Goal: Information Seeking & Learning: Learn about a topic

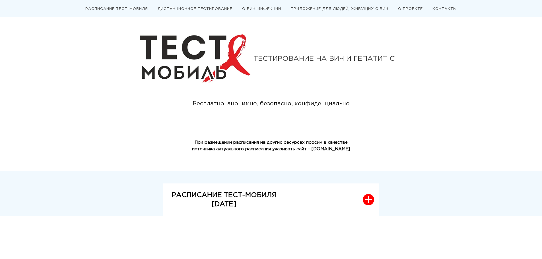
click at [301, 57] on div "ТЕСТИРОВАНИЕ НА ВИЧ И ГЕПАТИТ С" at bounding box center [327, 58] width 149 height 7
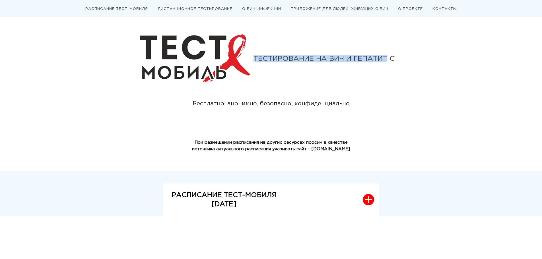
drag, startPoint x: 301, startPoint y: 57, endPoint x: 361, endPoint y: 61, distance: 59.9
click at [361, 61] on div "ТЕСТИРОВАНИЕ НА ВИЧ И ГЕПАТИТ С" at bounding box center [327, 58] width 149 height 7
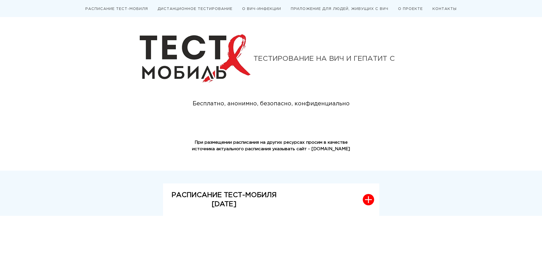
click at [341, 60] on div "ТЕСТИРОВАНИЕ НА ВИЧ И ГЕПАТИТ С" at bounding box center [327, 58] width 149 height 7
drag, startPoint x: 341, startPoint y: 60, endPoint x: 326, endPoint y: 59, distance: 15.7
click at [326, 59] on div "ТЕСТИРОВАНИЕ НА ВИЧ И ГЕПАТИТ С" at bounding box center [327, 58] width 149 height 7
click at [320, 61] on div "ТЕСТИРОВАНИЕ НА ВИЧ И ГЕПАТИТ С" at bounding box center [327, 58] width 149 height 7
drag, startPoint x: 320, startPoint y: 61, endPoint x: 346, endPoint y: 61, distance: 25.9
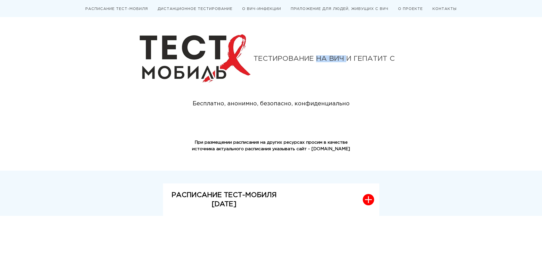
click at [346, 61] on div "ТЕСТИРОВАНИЕ НА ВИЧ И ГЕПАТИТ С" at bounding box center [327, 58] width 149 height 7
click at [345, 62] on div "ТЕСТИРОВАНИЕ НА ВИЧ И ГЕПАТИТ С" at bounding box center [327, 58] width 149 height 7
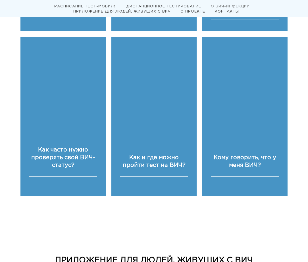
scroll to position [1081, 0]
